Goal: Task Accomplishment & Management: Use online tool/utility

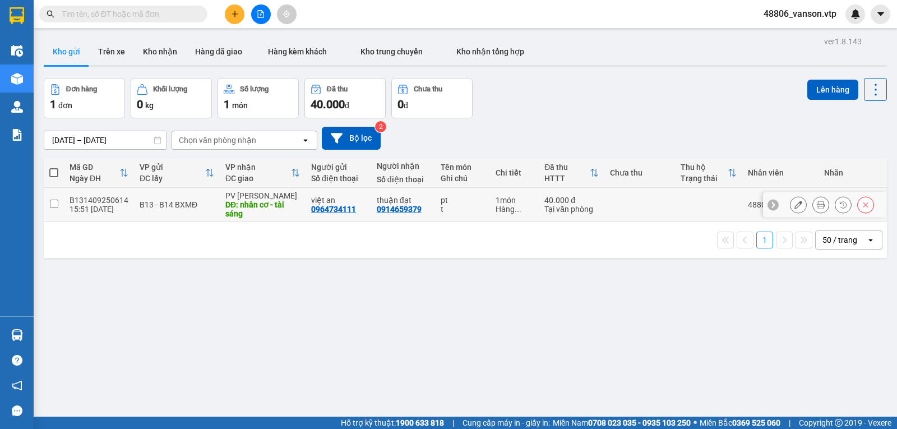
scroll to position [52, 0]
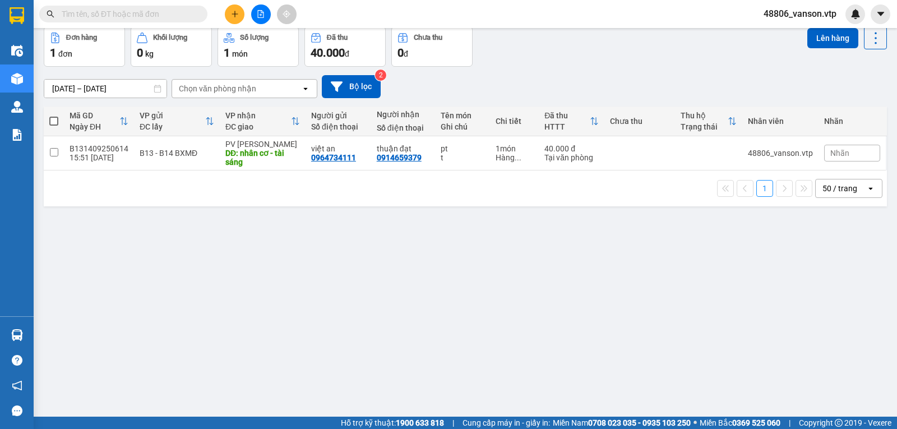
click at [299, 89] on div "Chọn văn phòng nhận" at bounding box center [236, 89] width 129 height 18
click at [342, 91] on icon at bounding box center [337, 87] width 12 height 12
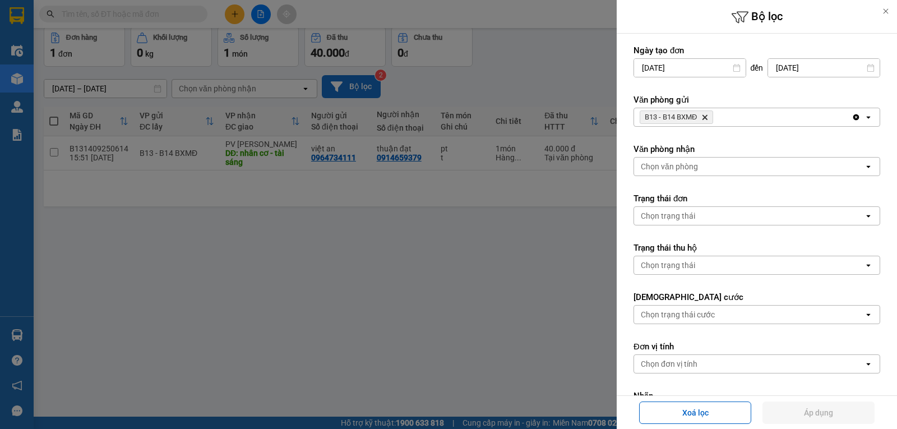
click at [690, 167] on div "Chọn văn phòng" at bounding box center [669, 166] width 57 height 11
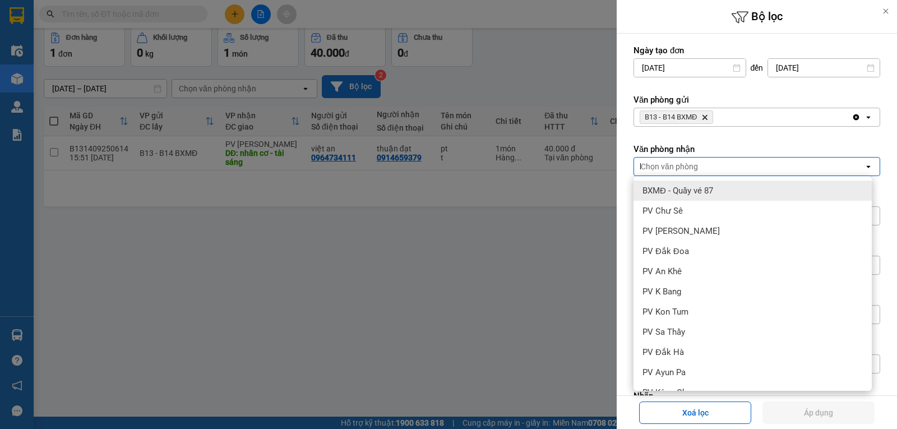
type input "bd"
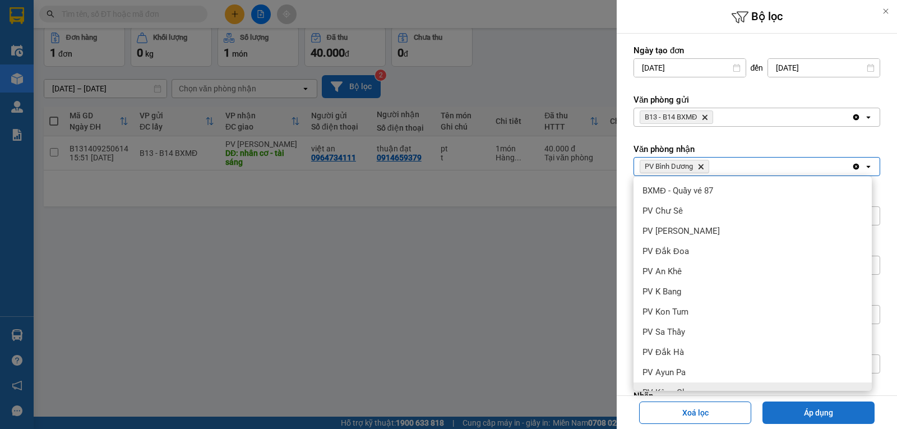
click at [831, 420] on button "Áp dụng" at bounding box center [818, 412] width 112 height 22
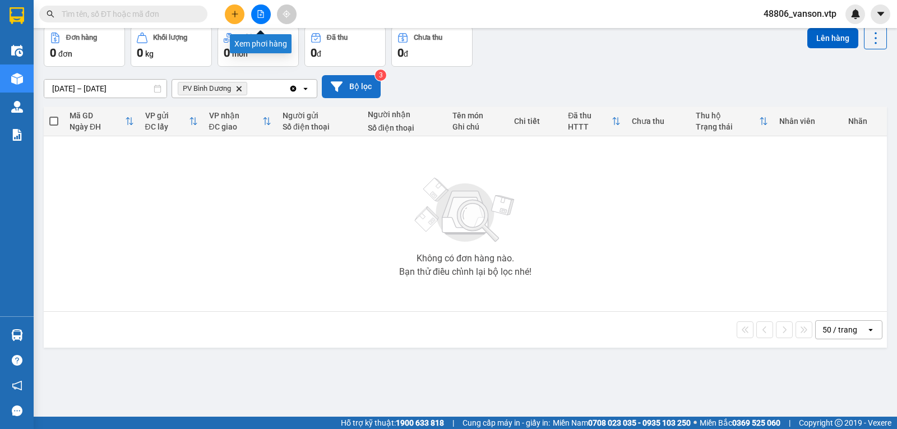
click at [261, 17] on icon "file-add" at bounding box center [261, 14] width 8 height 8
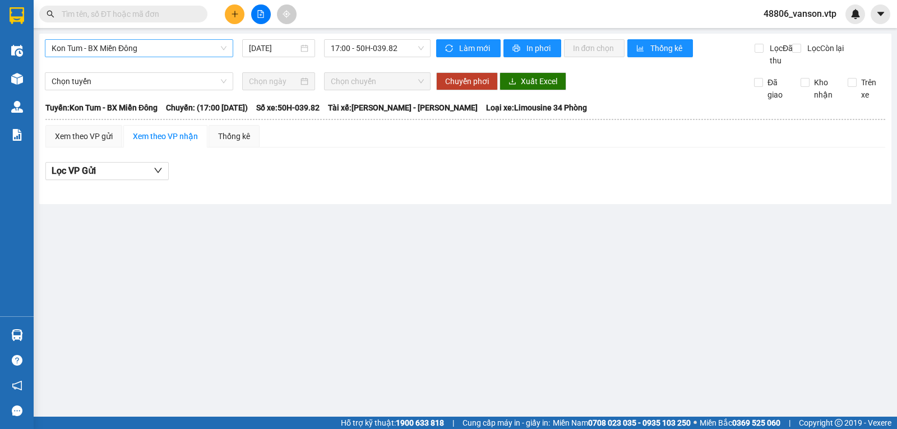
click at [173, 50] on span "Kon Tum - BX Miền Đông" at bounding box center [139, 48] width 175 height 17
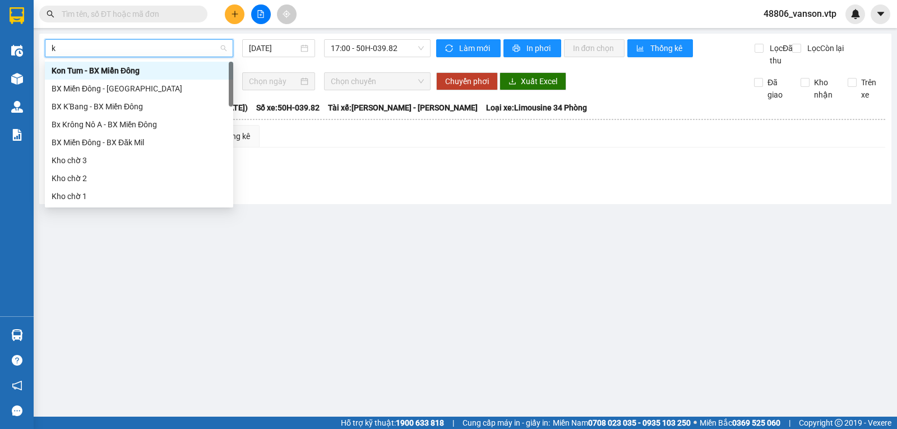
type input "kn"
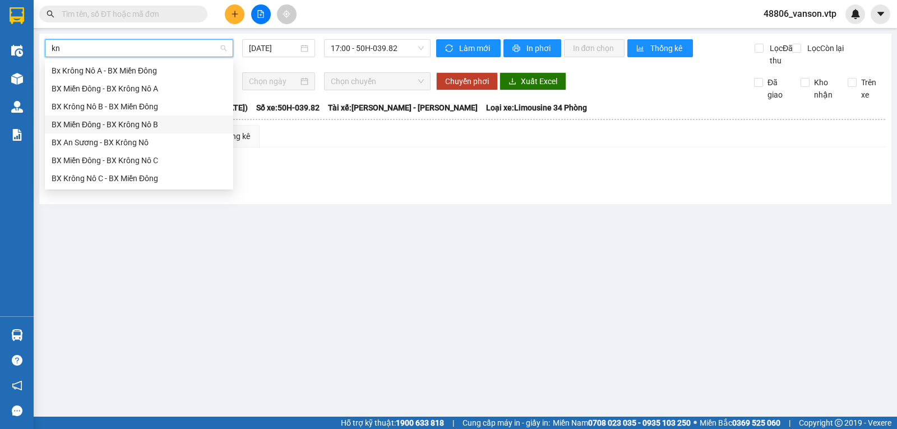
click at [165, 130] on div "BX Miền Đông - BX Krông Nô B" at bounding box center [139, 124] width 175 height 12
type input "13/09/2025"
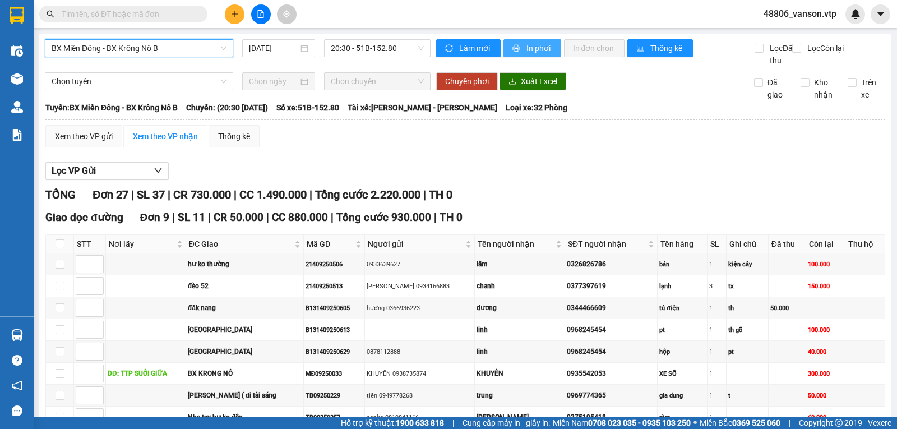
click at [526, 53] on span "In phơi" at bounding box center [539, 48] width 26 height 12
click at [527, 45] on span "In phơi" at bounding box center [539, 48] width 26 height 12
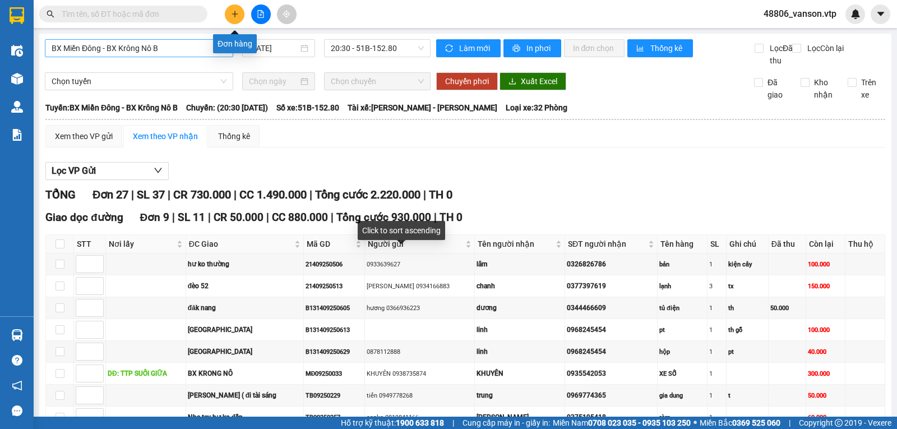
click at [236, 14] on icon "plus" at bounding box center [234, 13] width 6 height 1
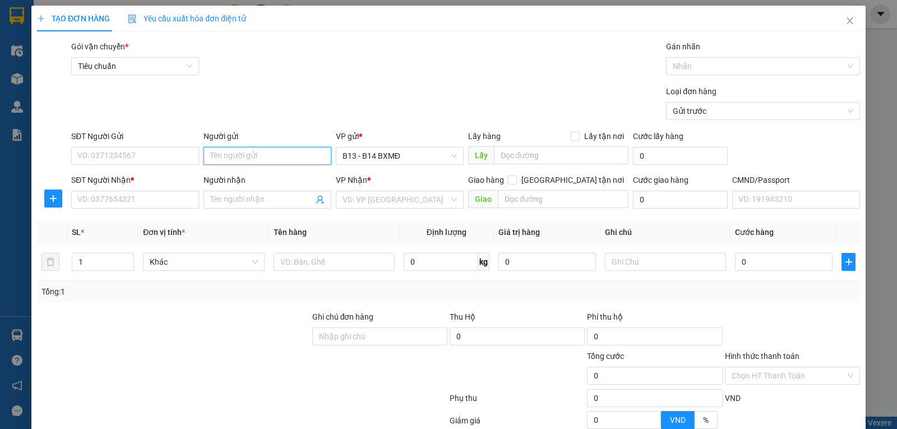
click at [266, 161] on input "Người gửi" at bounding box center [267, 156] width 128 height 18
type input "lệ quân"
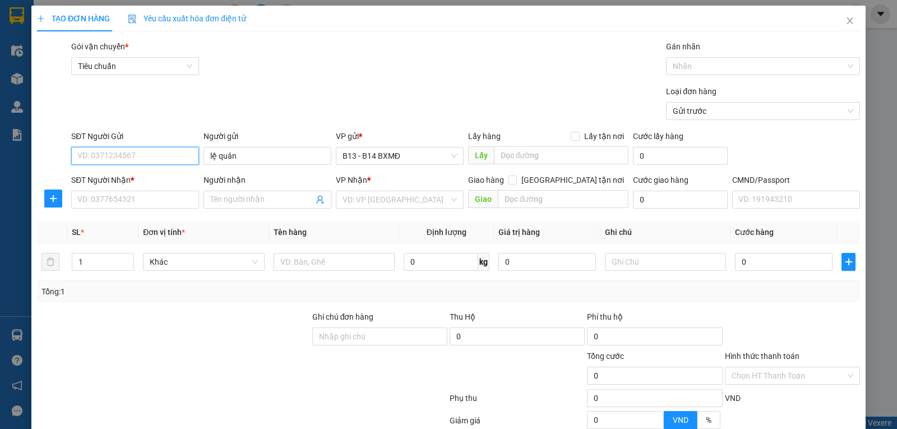
click at [157, 154] on input "SĐT Người Gửi" at bounding box center [135, 156] width 128 height 18
type input "0909018179"
click at [242, 206] on input "Người nhận" at bounding box center [261, 199] width 103 height 12
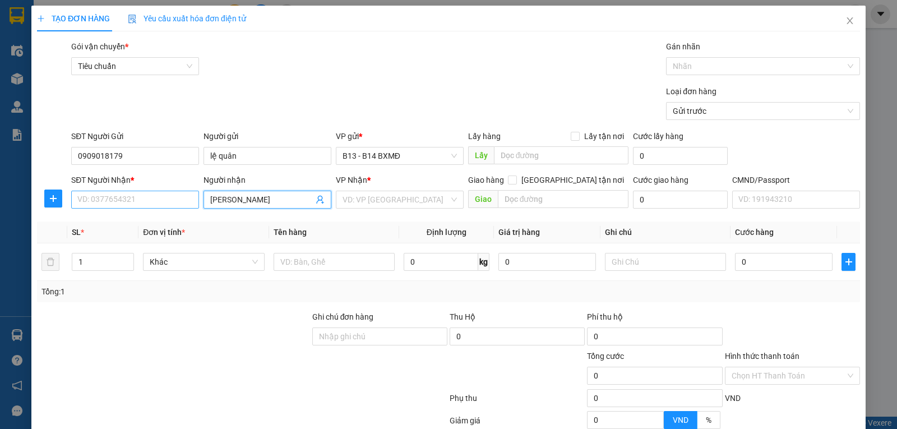
type input "ngọc việt"
click at [179, 206] on input "SĐT Người Nhận *" at bounding box center [135, 200] width 128 height 18
type input "0903821286"
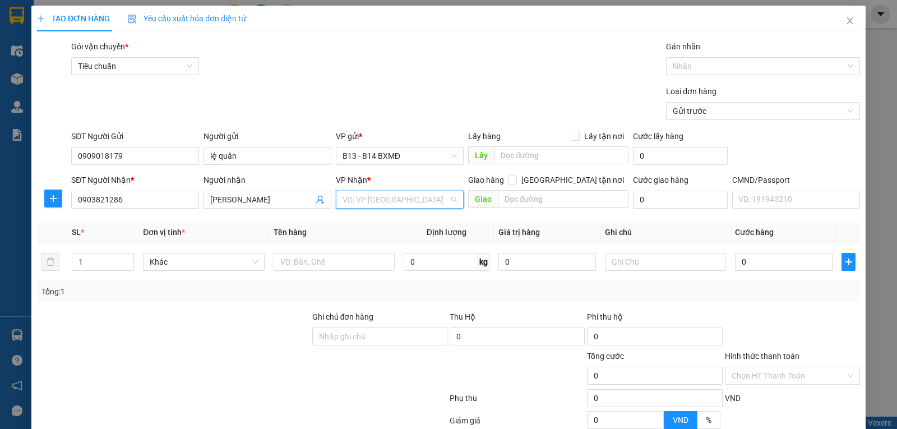
click at [374, 203] on input "search" at bounding box center [395, 199] width 106 height 17
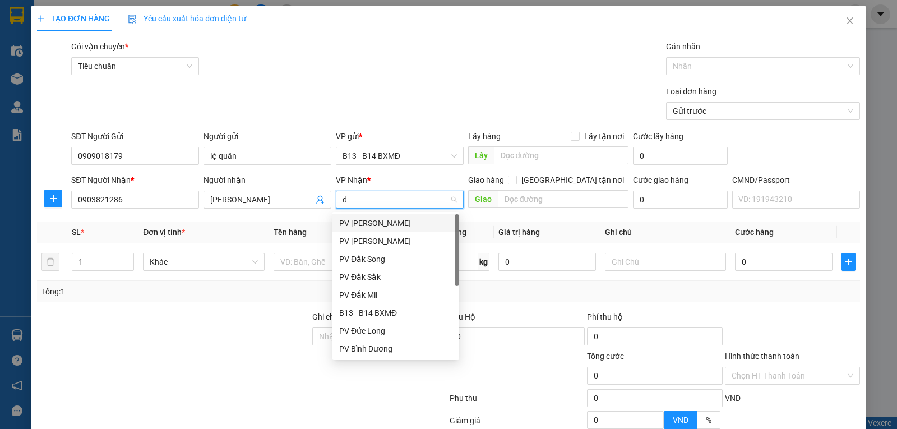
type input "ds"
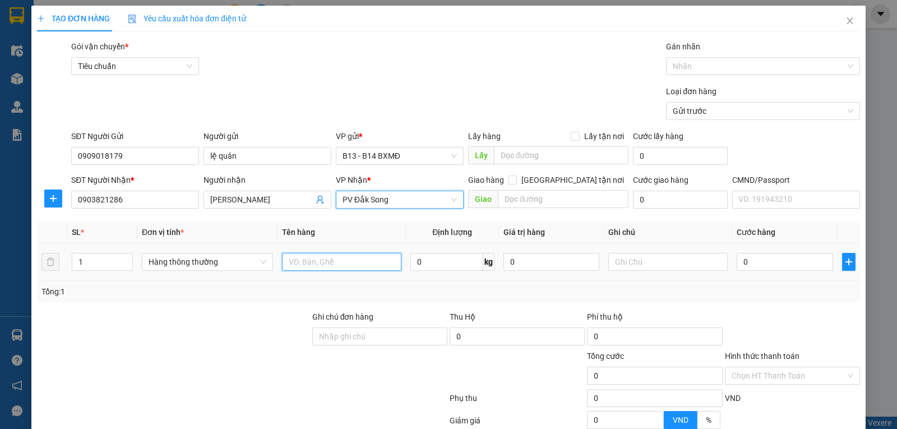
click at [358, 267] on input "text" at bounding box center [341, 262] width 119 height 18
type input "sắt"
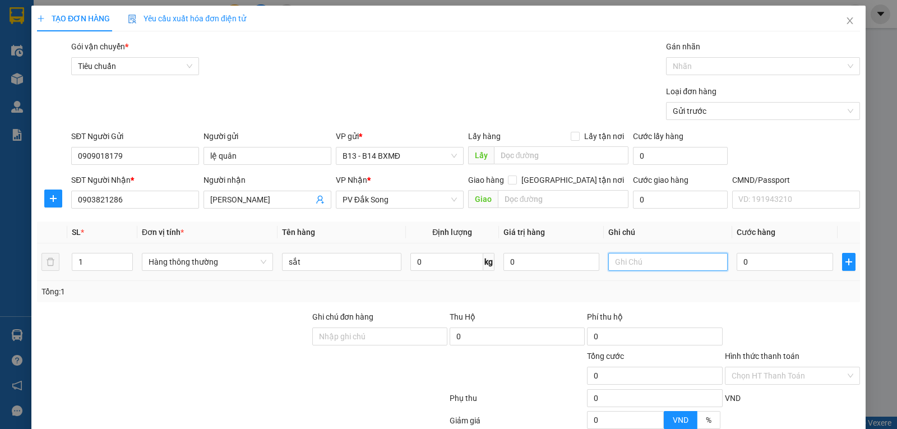
click at [652, 262] on input "text" at bounding box center [667, 262] width 119 height 18
type input "b"
click at [746, 266] on input "0" at bounding box center [784, 262] width 96 height 18
type input "7"
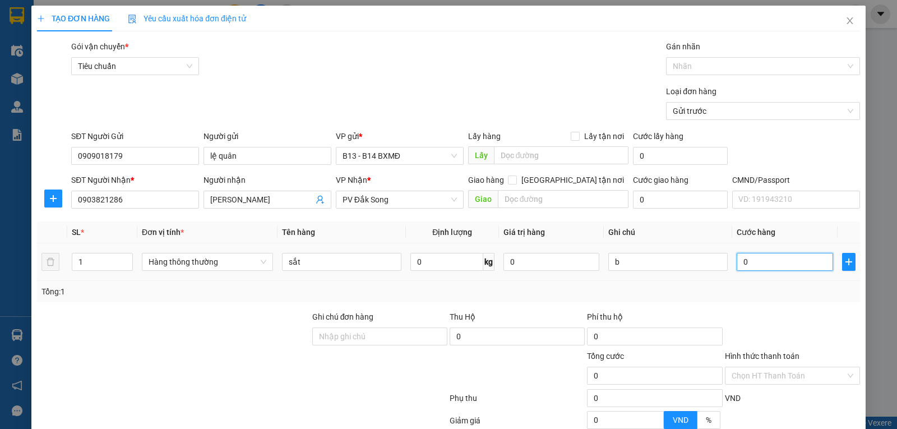
type input "7"
type input "70"
type input "700"
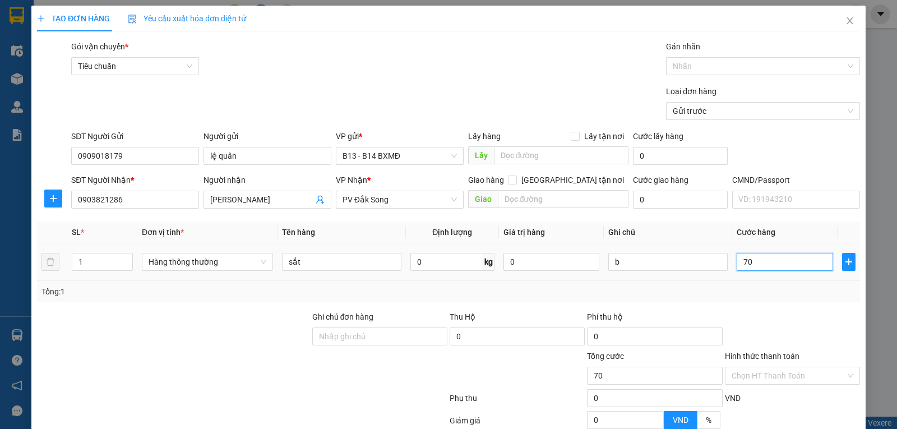
type input "700"
type input "7.000"
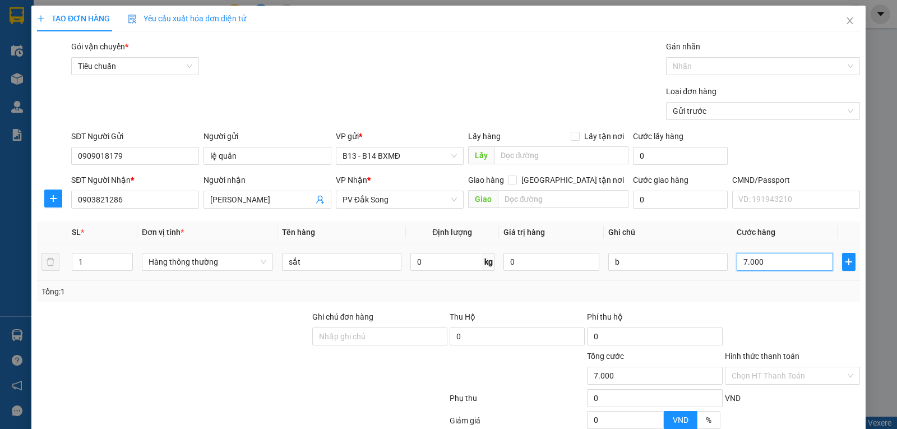
type input "70.000"
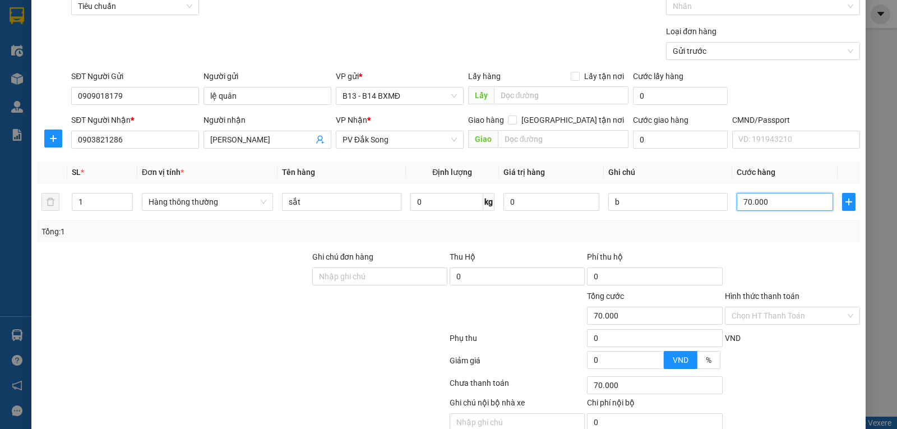
scroll to position [113, 0]
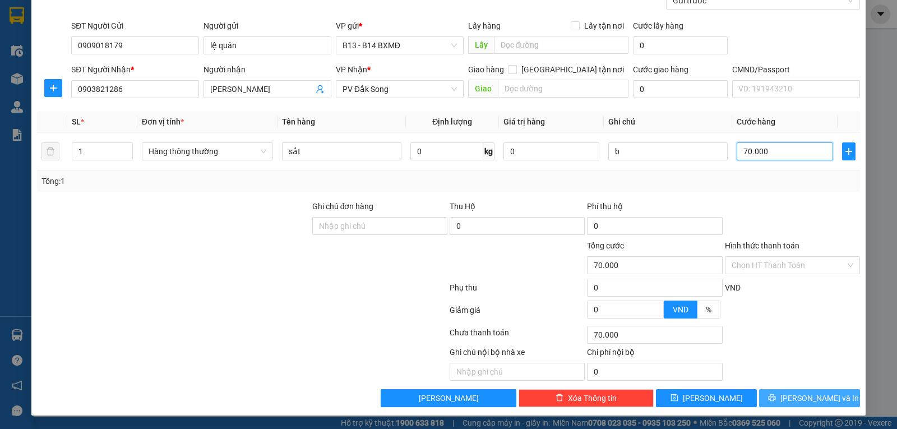
type input "70.000"
click at [797, 402] on span "Lưu và In" at bounding box center [819, 398] width 78 height 12
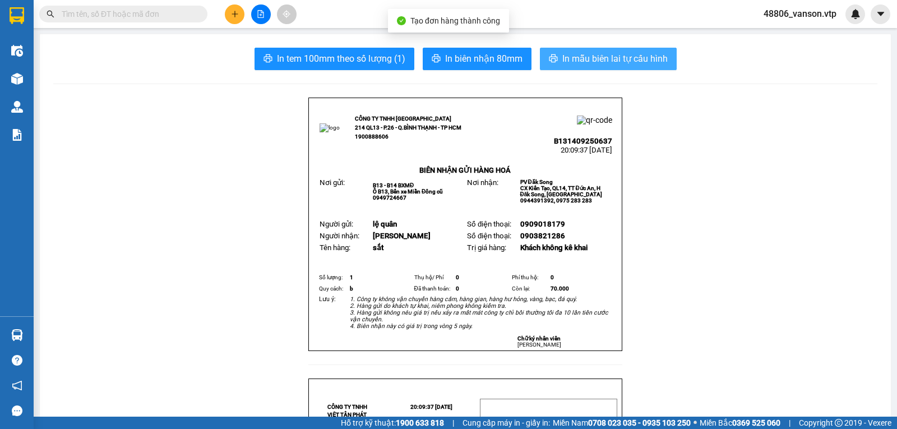
click at [593, 60] on span "In mẫu biên lai tự cấu hình" at bounding box center [614, 59] width 105 height 14
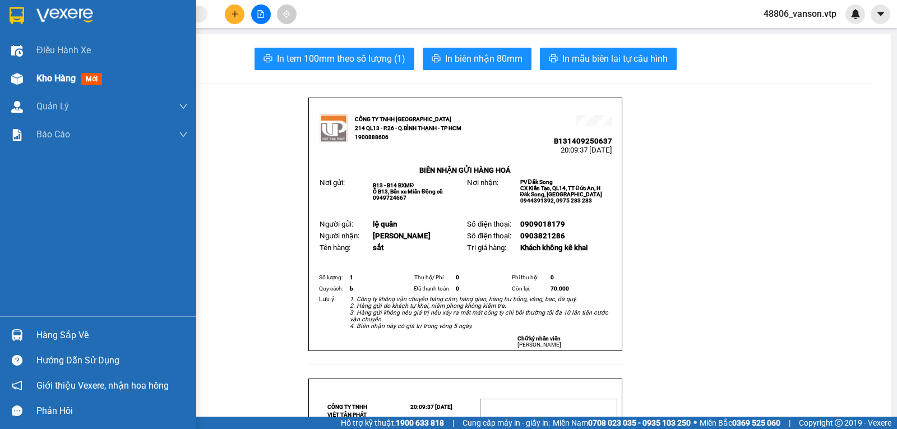
click at [18, 76] on img at bounding box center [17, 79] width 12 height 12
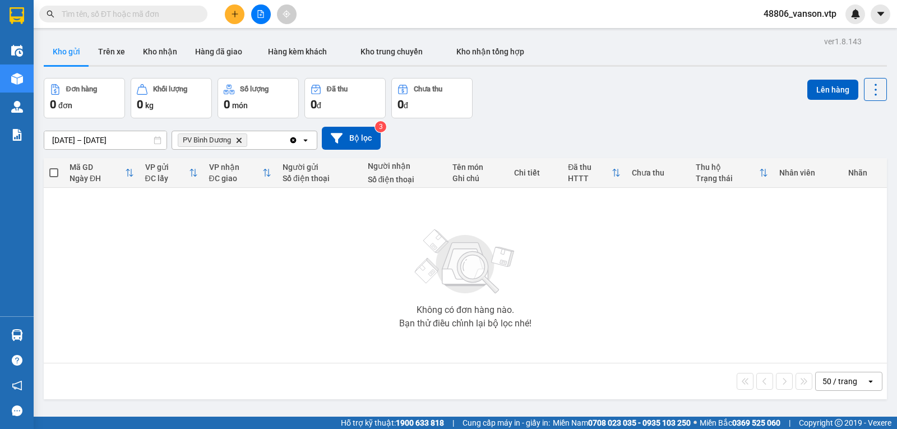
click at [257, 13] on icon "file-add" at bounding box center [261, 14] width 8 height 8
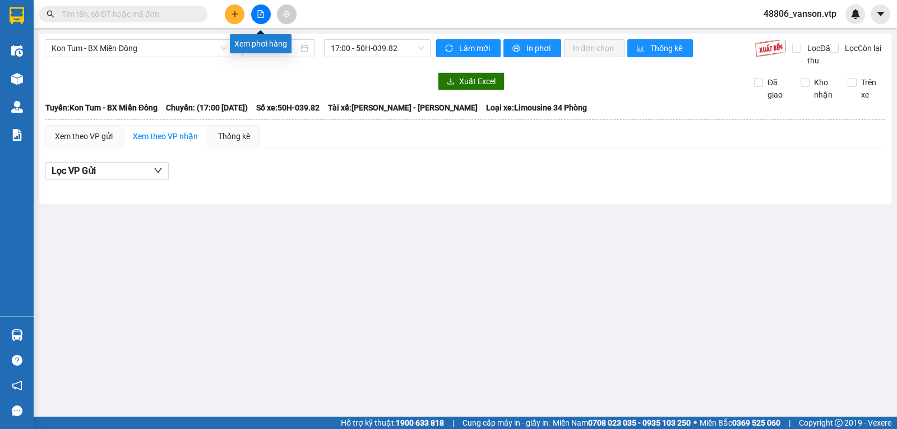
click at [262, 11] on icon "file-add" at bounding box center [261, 14] width 8 height 8
click at [261, 11] on icon "file-add" at bounding box center [261, 14] width 8 height 8
click at [214, 48] on span "Kon Tum - BX Miền Đông" at bounding box center [139, 48] width 175 height 17
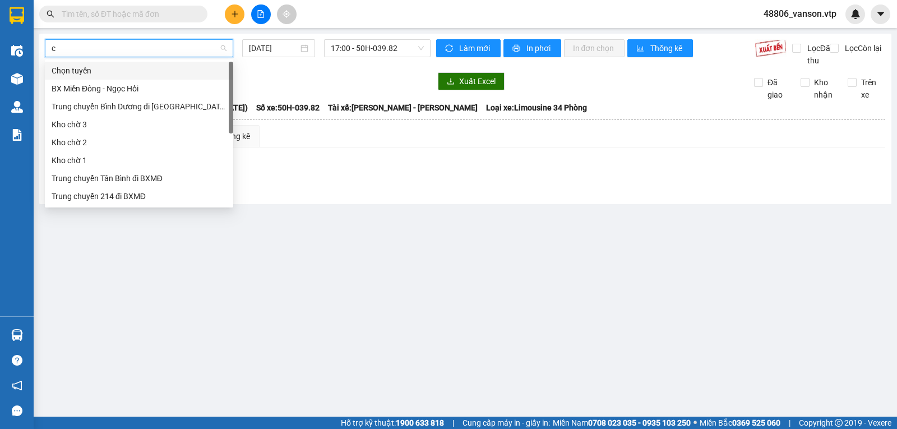
type input "cj"
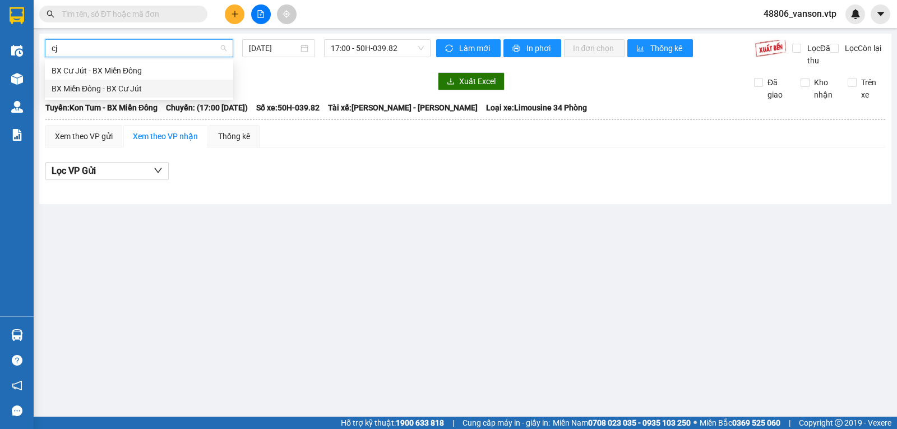
click at [133, 91] on div "BX Miền Đông - BX Cư Jút" at bounding box center [139, 88] width 175 height 12
type input "13/09/2025"
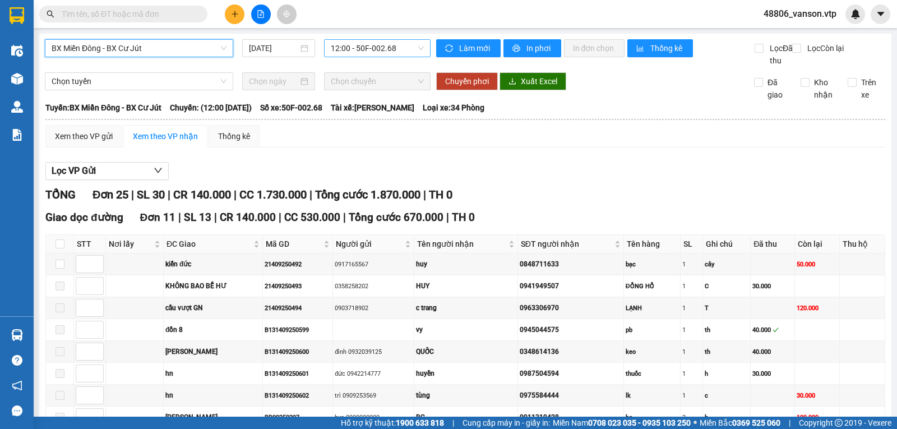
drag, startPoint x: 379, startPoint y: 55, endPoint x: 384, endPoint y: 51, distance: 7.2
click at [382, 54] on span "12:00 - 50F-002.68" at bounding box center [377, 48] width 92 height 17
click at [386, 109] on div "21:00 - 50F-002.67" at bounding box center [371, 106] width 87 height 12
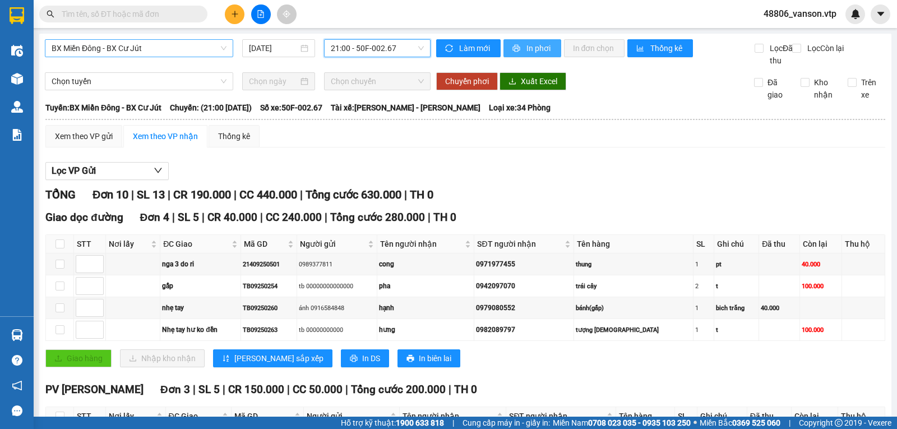
click at [530, 49] on span "In phơi" at bounding box center [539, 48] width 26 height 12
click at [517, 46] on span "printer" at bounding box center [517, 48] width 10 height 9
click at [200, 53] on span "BX Miền Đông - BX Cư Jút" at bounding box center [139, 48] width 175 height 17
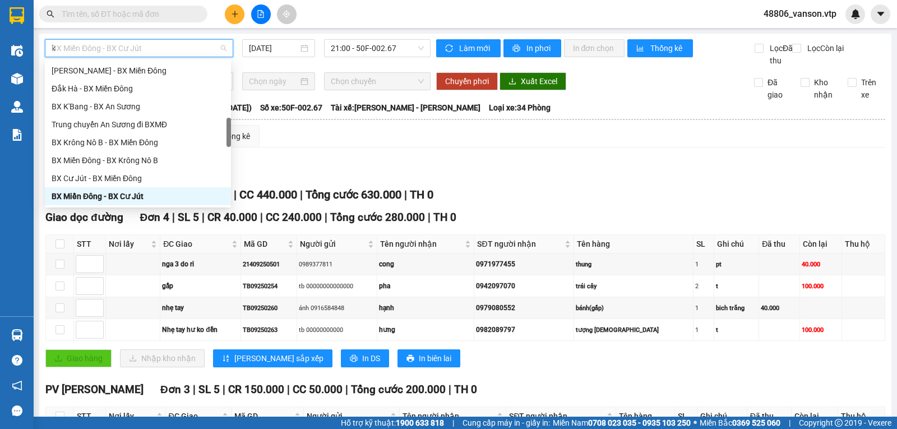
type input "kn"
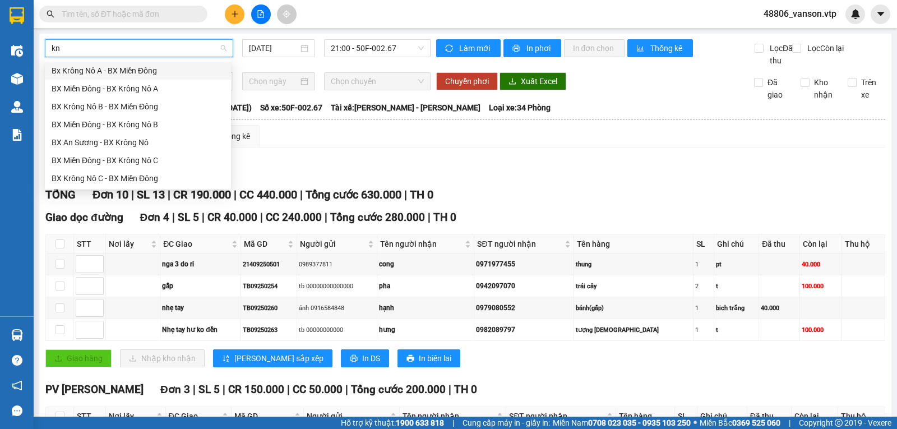
scroll to position [0, 0]
click at [191, 84] on div "BX Miền Đông - BX Krông Nô A" at bounding box center [138, 88] width 173 height 12
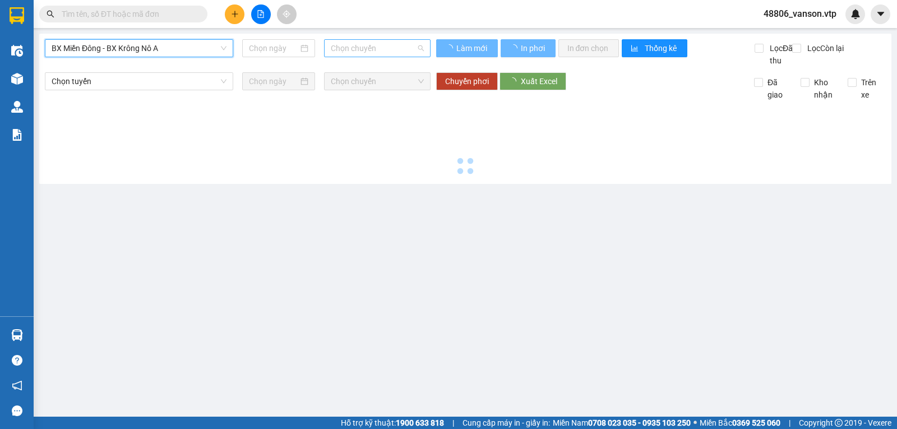
click at [391, 49] on span "Chọn chuyến" at bounding box center [377, 48] width 92 height 17
type input "13/09/2025"
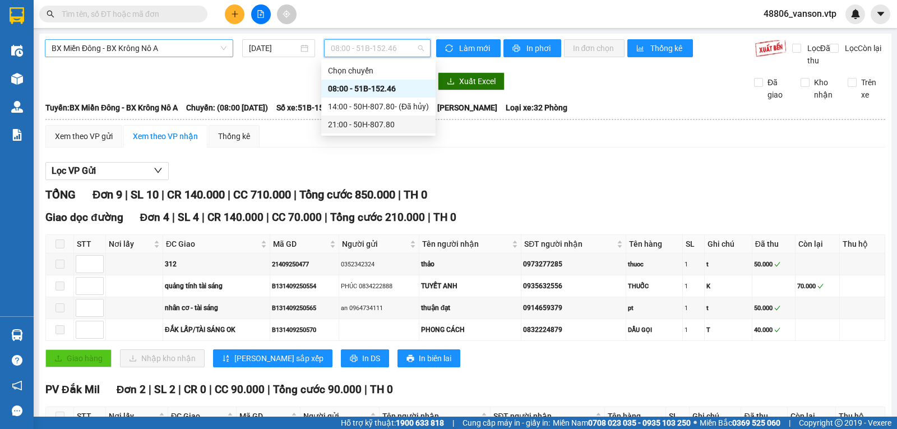
click at [380, 126] on div "21:00 - 50H-807.80" at bounding box center [378, 124] width 101 height 12
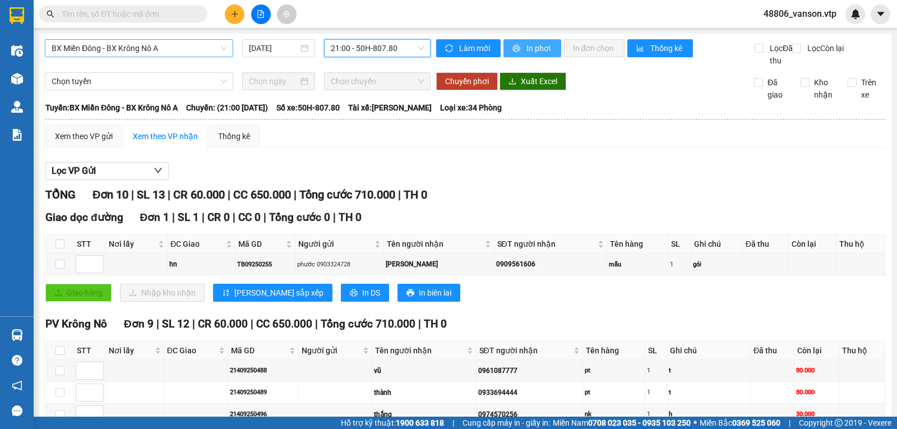
click at [527, 55] on button "In phơi" at bounding box center [532, 48] width 58 height 18
click at [199, 50] on span "BX Miền Đông - BX Krông Nô A" at bounding box center [139, 48] width 175 height 17
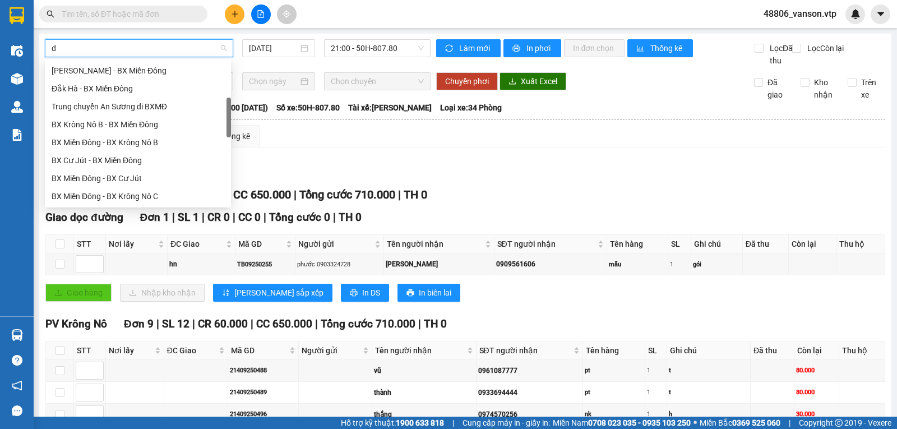
scroll to position [161, 0]
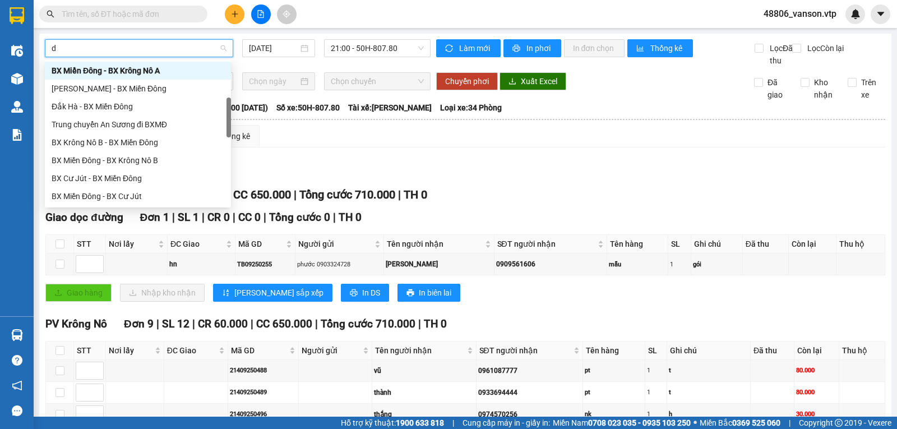
type input "dm"
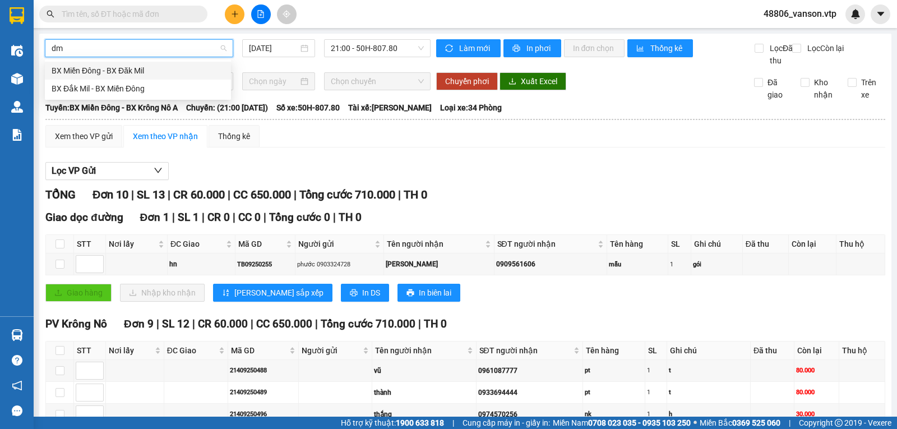
click at [180, 70] on div "BX Miền Đông - BX Đăk Mil" at bounding box center [138, 70] width 173 height 12
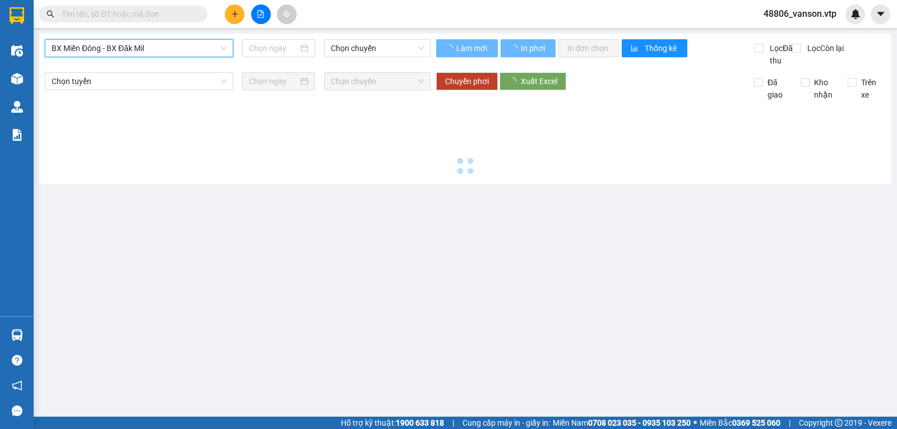
type input "13/09/2025"
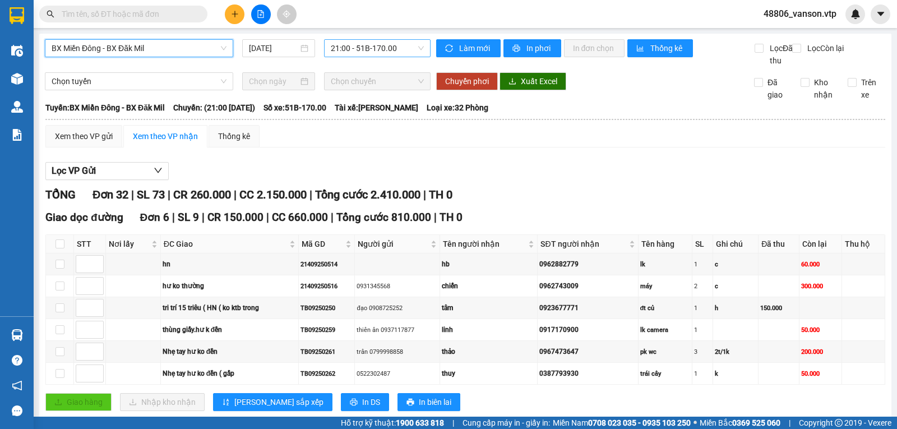
click at [398, 50] on span "21:00 - 51B-170.00" at bounding box center [377, 48] width 92 height 17
click at [378, 87] on div "21:00 - 51B-170.00" at bounding box center [371, 88] width 87 height 12
click at [514, 51] on icon "printer" at bounding box center [516, 48] width 8 height 8
click at [526, 42] on span "In phơi" at bounding box center [539, 48] width 26 height 12
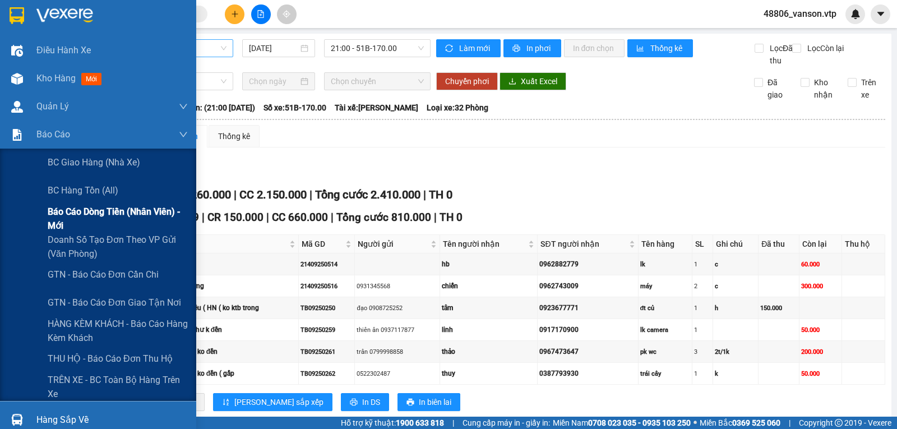
click at [75, 212] on span "Báo cáo dòng tiền (nhân viên) - mới" at bounding box center [118, 219] width 140 height 28
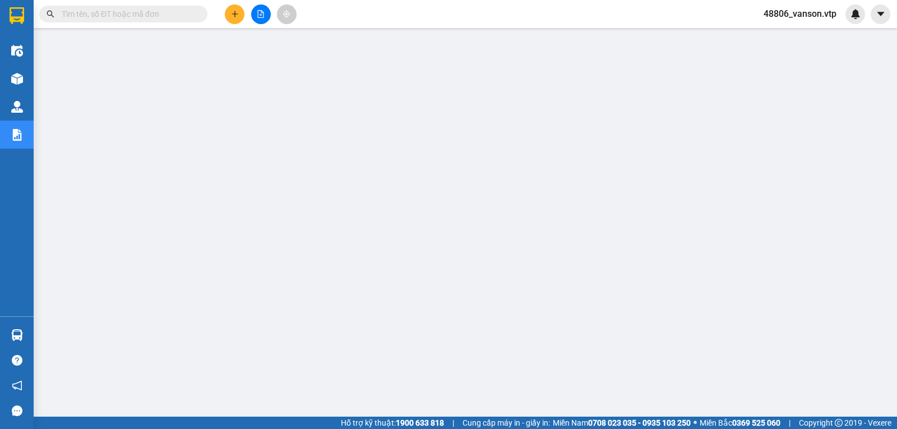
click at [786, 13] on span "48806_vanson.vtp" at bounding box center [799, 14] width 91 height 14
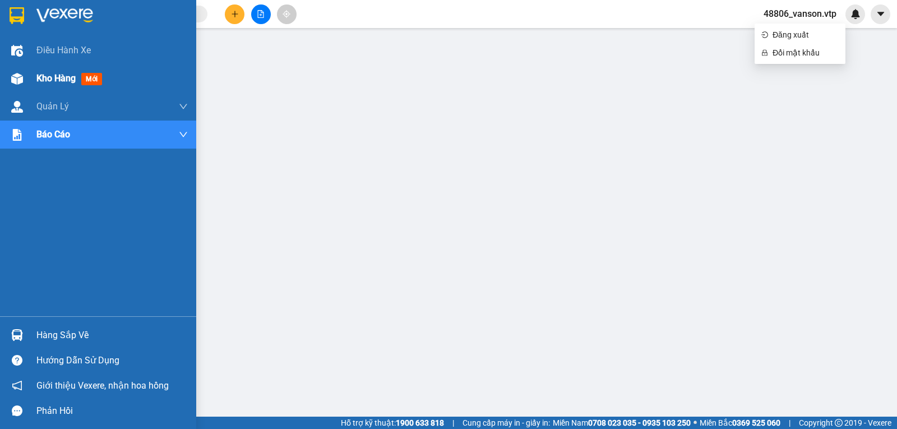
click at [48, 73] on span "Kho hàng" at bounding box center [55, 78] width 39 height 11
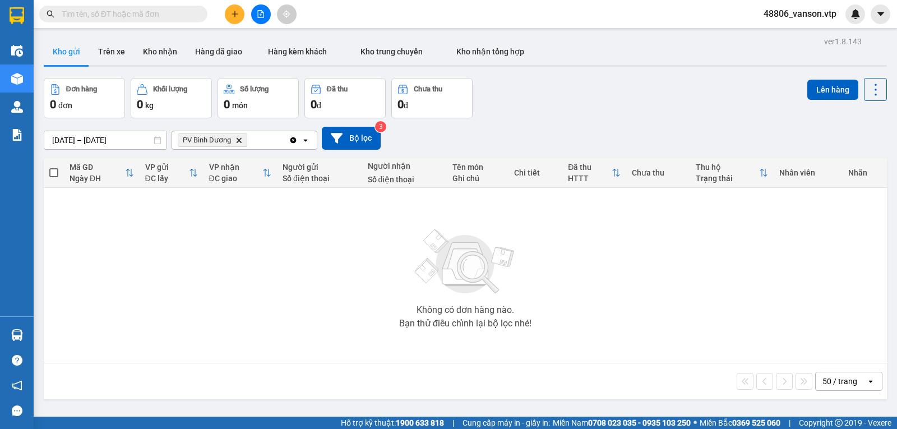
click at [294, 143] on icon "Clear all" at bounding box center [293, 140] width 6 height 6
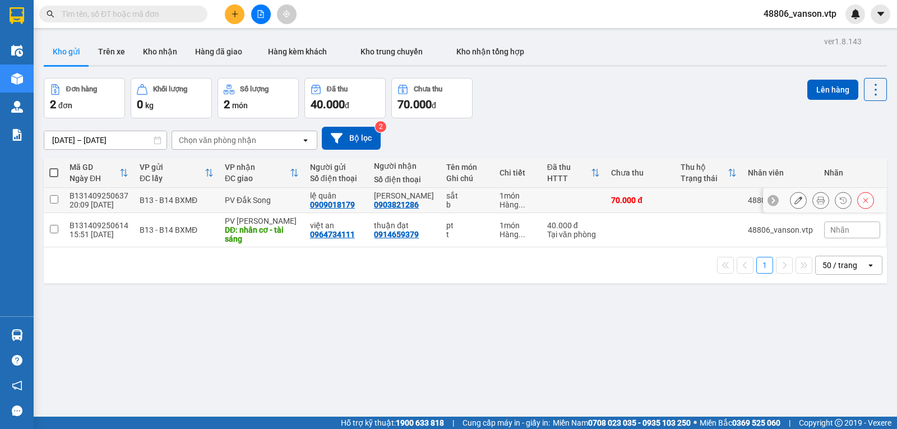
click at [52, 203] on input "checkbox" at bounding box center [54, 199] width 8 height 8
checkbox input "true"
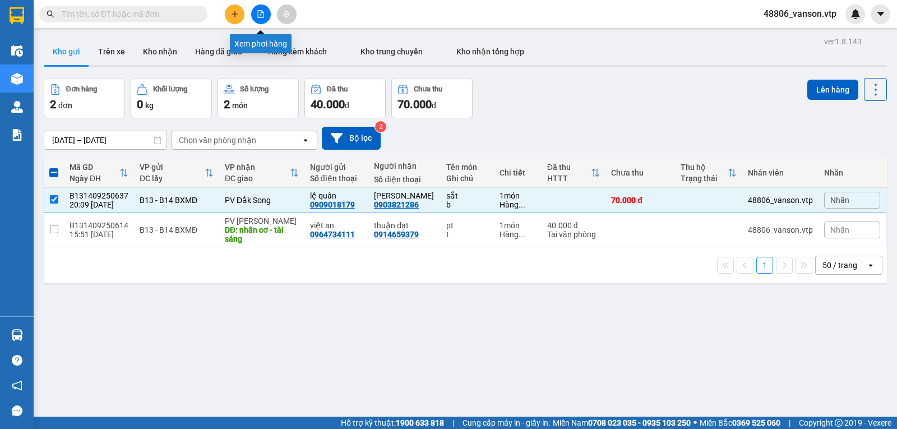
click at [257, 14] on icon "file-add" at bounding box center [261, 14] width 8 height 8
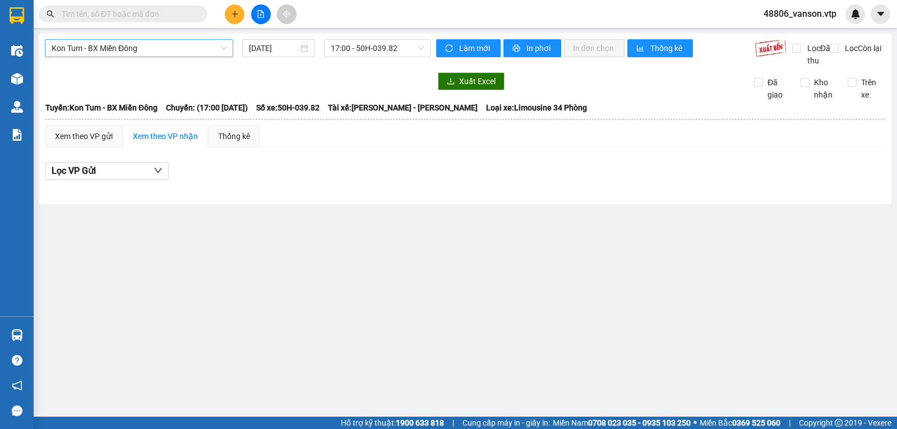
click at [185, 53] on span "Kon Tum - BX Miền Đông" at bounding box center [139, 48] width 175 height 17
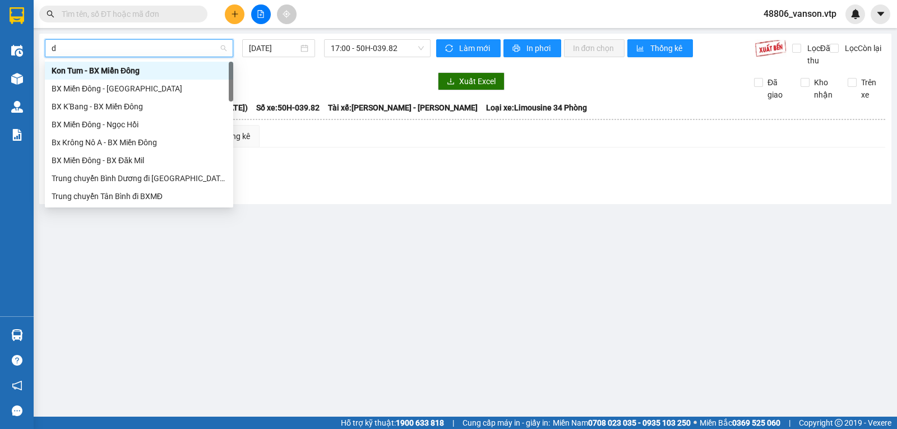
type input "dm"
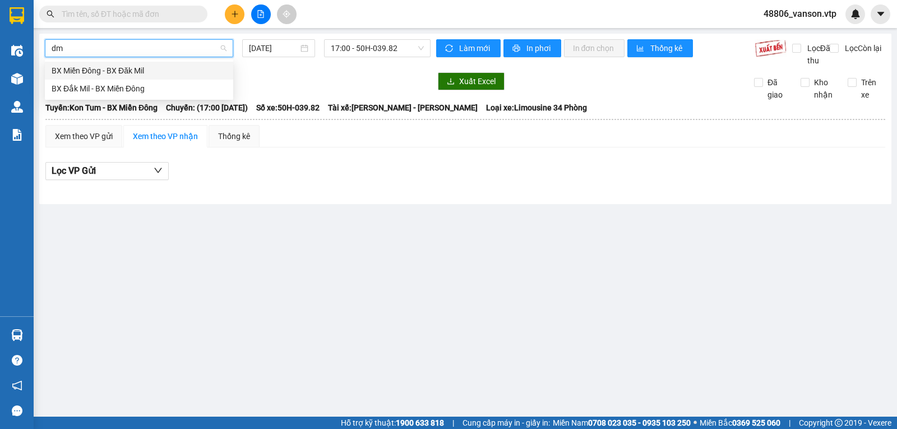
click at [134, 70] on div "BX Miền Đông - BX Đăk Mil" at bounding box center [139, 70] width 175 height 12
type input "13/09/2025"
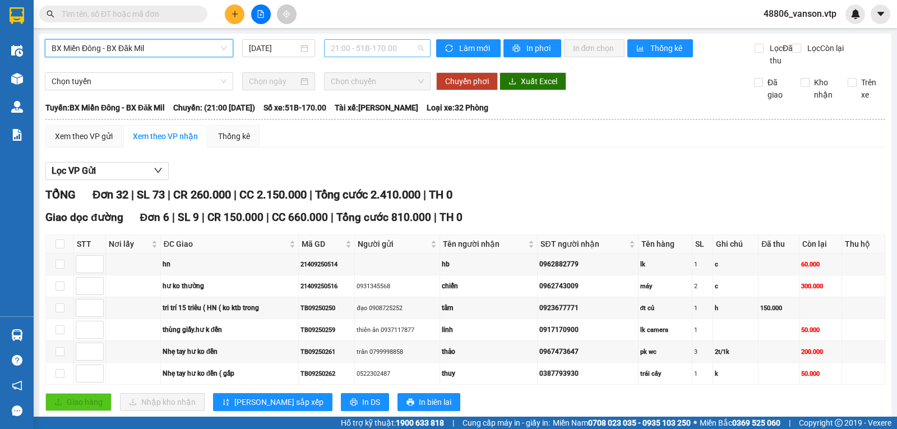
click at [405, 50] on span "21:00 - 51B-170.00" at bounding box center [377, 48] width 92 height 17
click at [384, 87] on div "21:00 - 51B-170.00" at bounding box center [371, 88] width 87 height 12
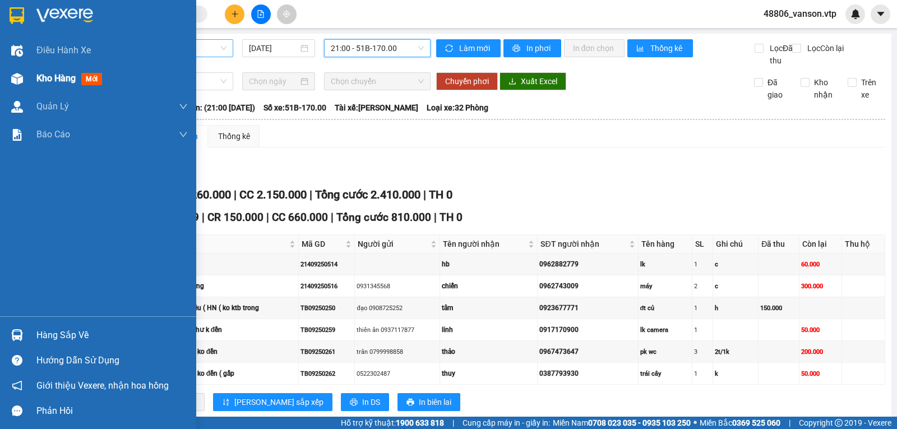
click at [17, 75] on img at bounding box center [17, 79] width 12 height 12
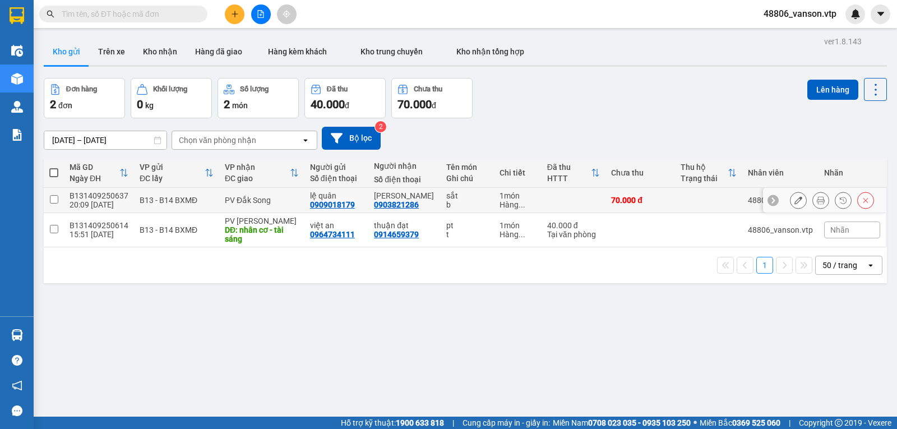
click at [54, 203] on input "checkbox" at bounding box center [54, 199] width 8 height 8
checkbox input "true"
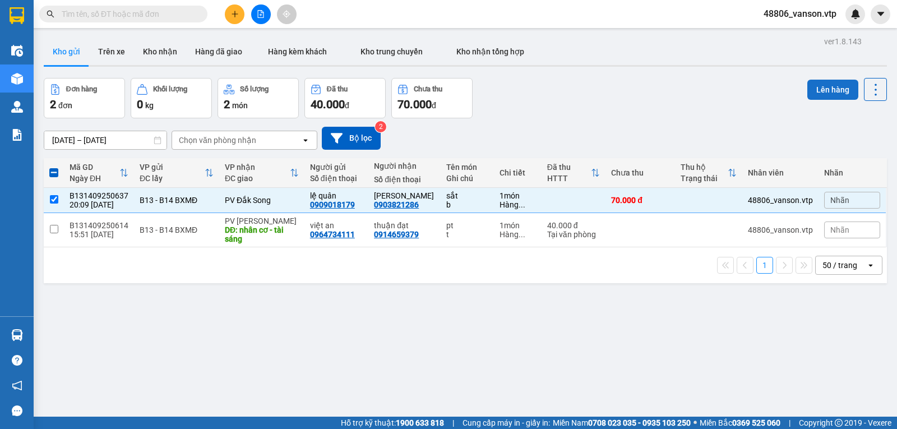
click at [836, 87] on button "Lên hàng" at bounding box center [832, 90] width 51 height 20
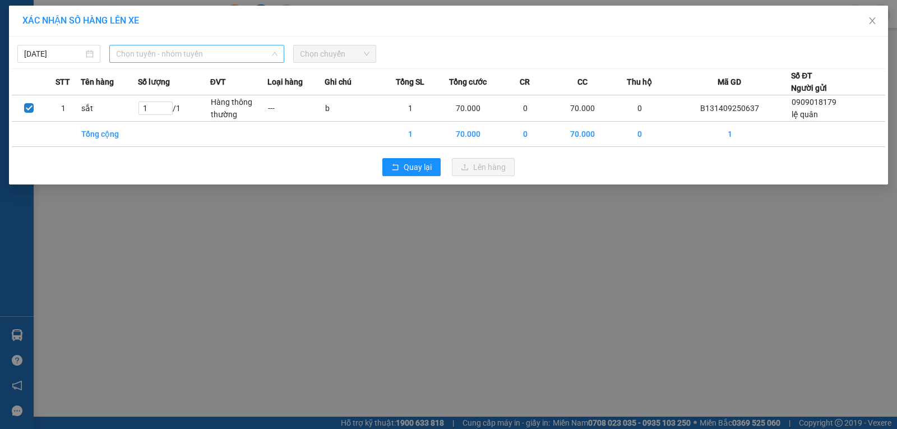
click at [201, 52] on span "Chọn tuyến - nhóm tuyến" at bounding box center [196, 53] width 161 height 17
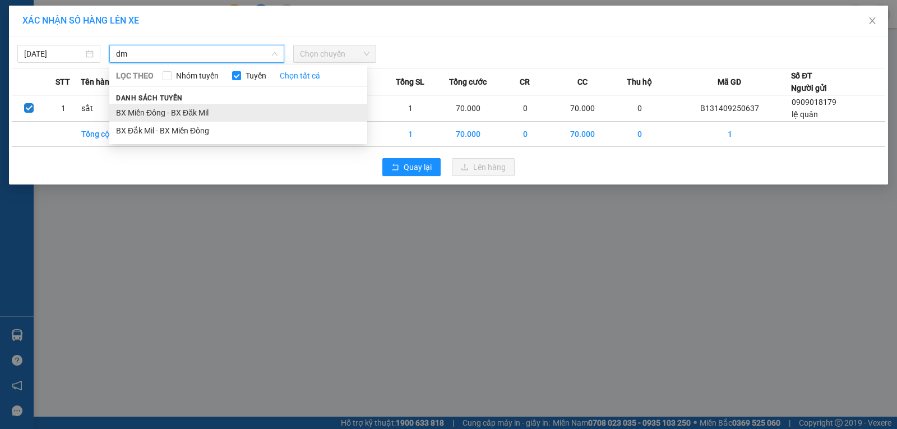
type input "dm"
click at [198, 112] on li "BX Miền Đông - BX Đăk Mil" at bounding box center [238, 113] width 258 height 18
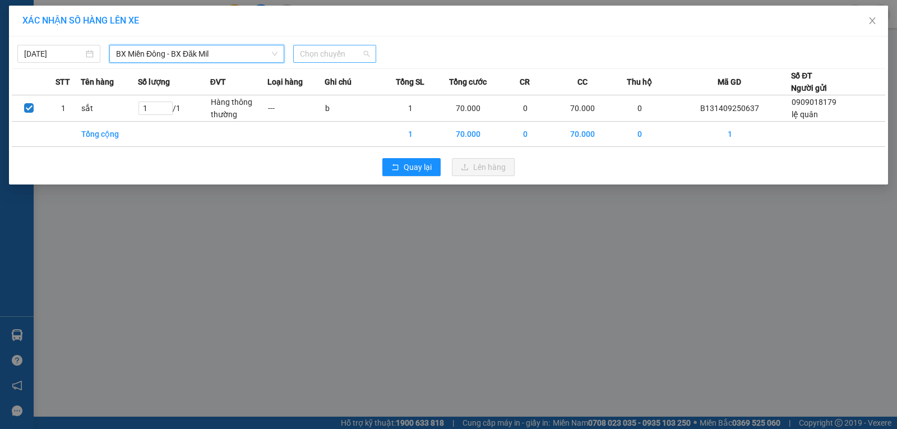
click at [361, 55] on span "Chọn chuyến" at bounding box center [334, 53] width 69 height 17
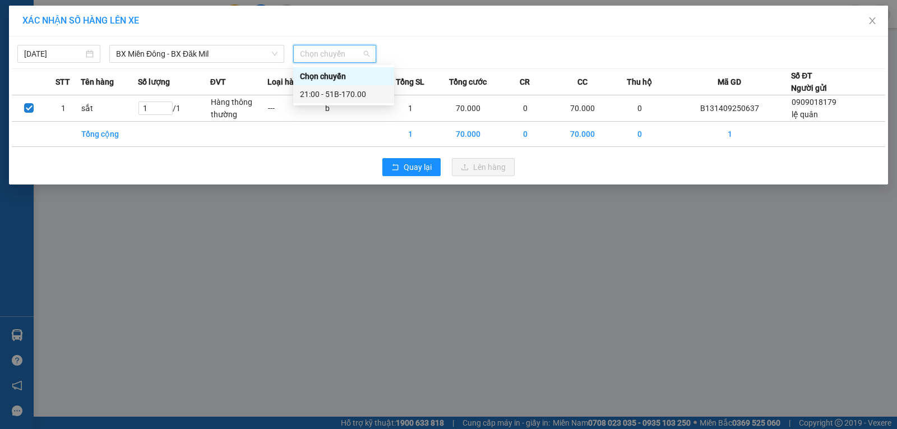
click at [351, 93] on div "21:00 - 51B-170.00" at bounding box center [343, 94] width 87 height 12
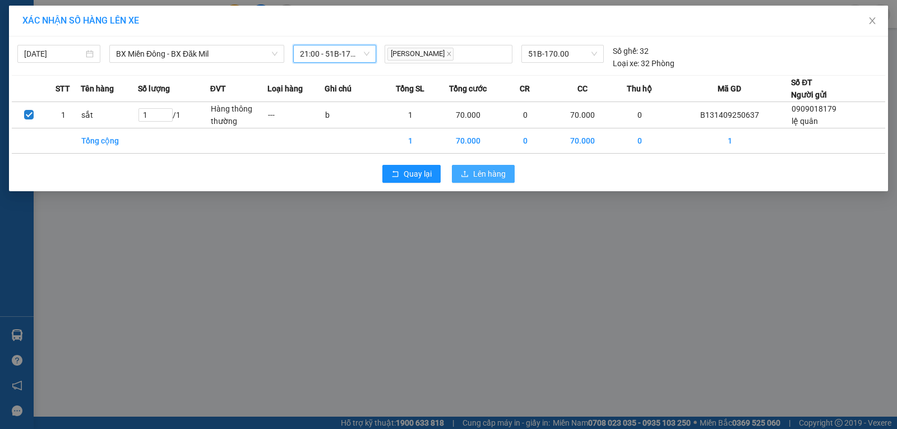
click at [504, 173] on span "Lên hàng" at bounding box center [489, 174] width 33 height 12
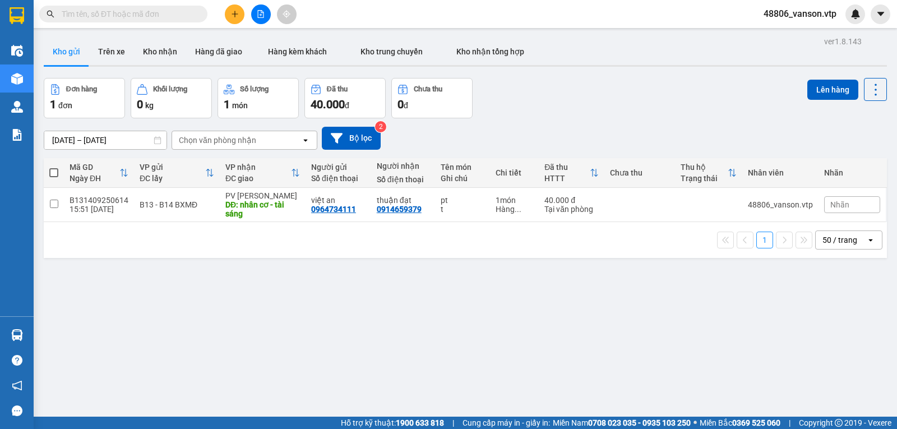
click at [820, 13] on span "48806_vanson.vtp" at bounding box center [799, 14] width 91 height 14
click at [804, 35] on span "Đăng xuất" at bounding box center [805, 35] width 66 height 12
